Goal: Information Seeking & Learning: Learn about a topic

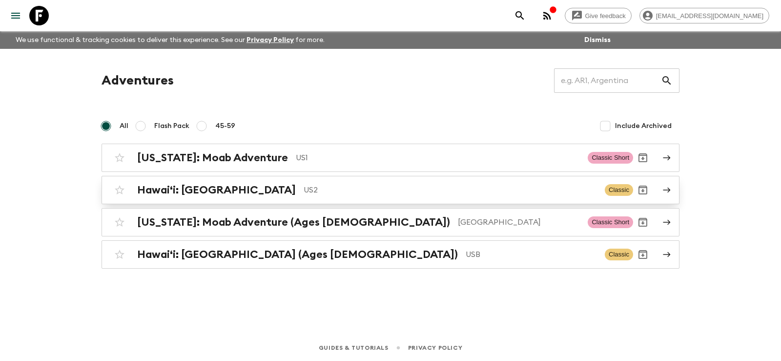
click at [206, 186] on h2 "Hawaiʻi: [GEOGRAPHIC_DATA]" at bounding box center [216, 190] width 159 height 13
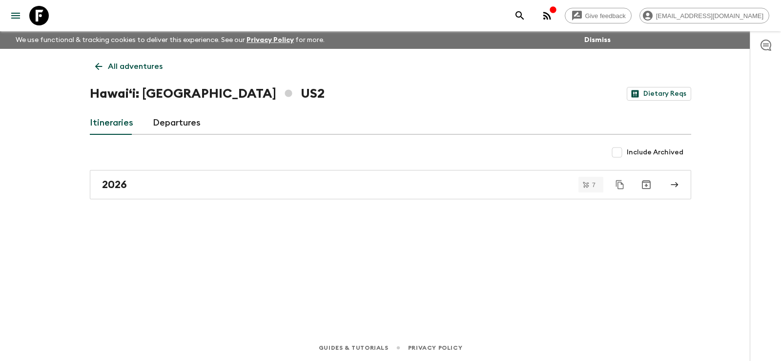
click at [206, 186] on div "2026" at bounding box center [381, 184] width 559 height 13
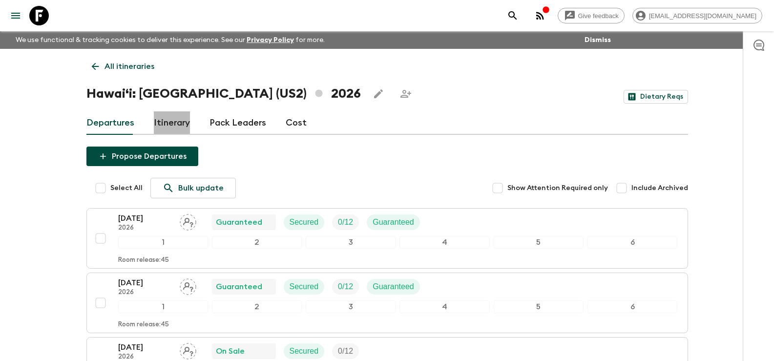
click at [180, 121] on link "Itinerary" at bounding box center [172, 122] width 36 height 23
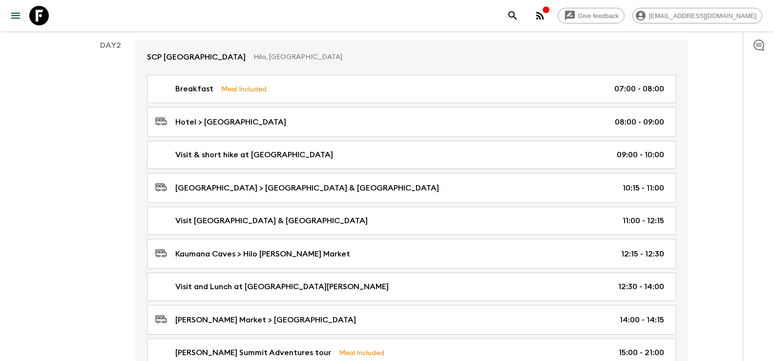
scroll to position [391, 0]
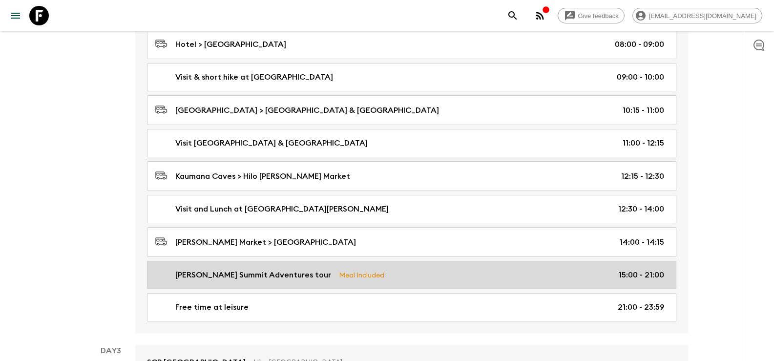
click at [293, 278] on p "[PERSON_NAME] Summit Adventures tour" at bounding box center [253, 275] width 156 height 12
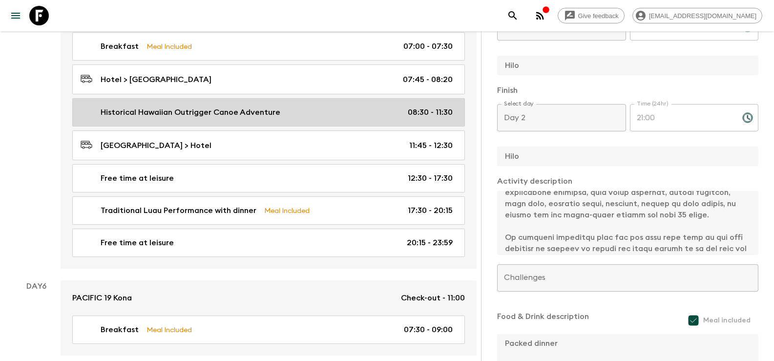
scroll to position [1387, 0]
